Goal: Navigation & Orientation: Find specific page/section

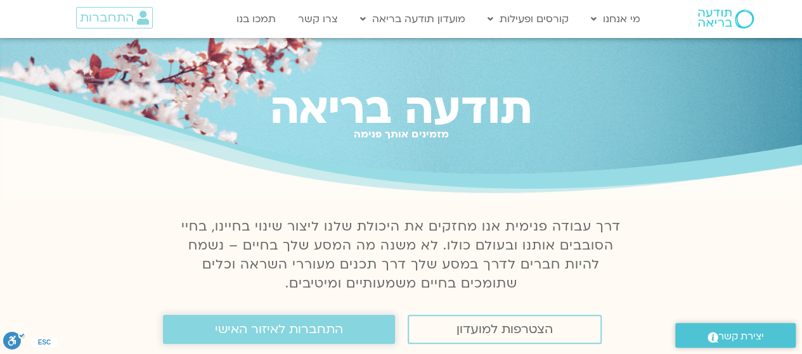
click at [246, 326] on span "התחברות לאיזור האישי" at bounding box center [279, 330] width 128 height 14
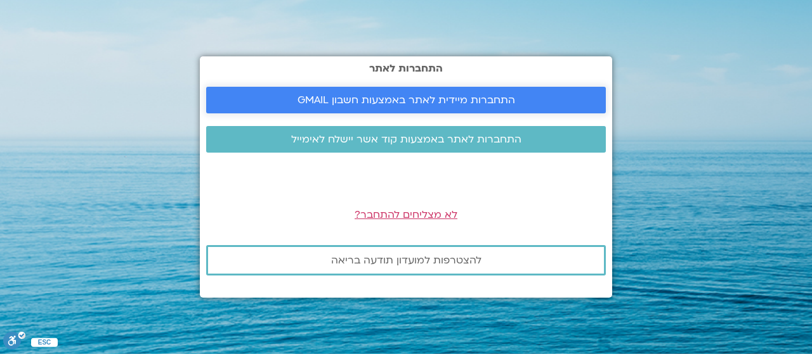
click at [436, 100] on span "התחברות מיידית לאתר באמצעות חשבון GMAIL" at bounding box center [405, 99] width 217 height 11
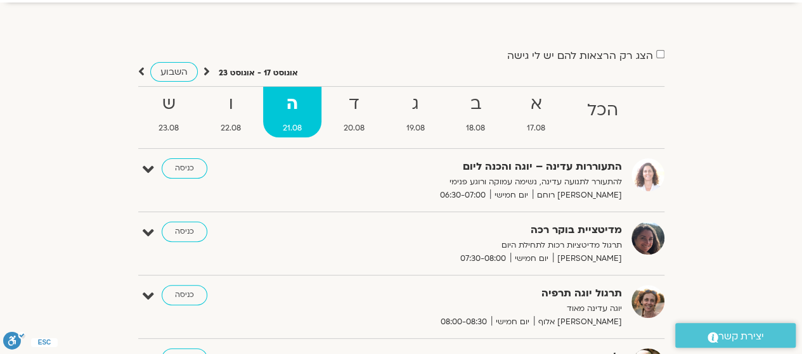
scroll to position [127, 0]
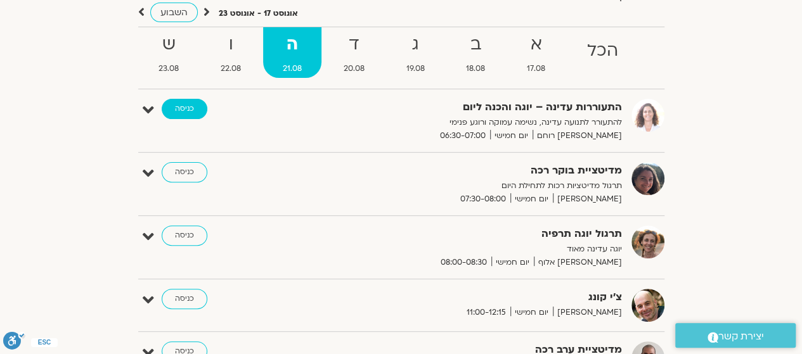
click at [188, 107] on link "כניסה" at bounding box center [185, 109] width 46 height 20
